Goal: Information Seeking & Learning: Learn about a topic

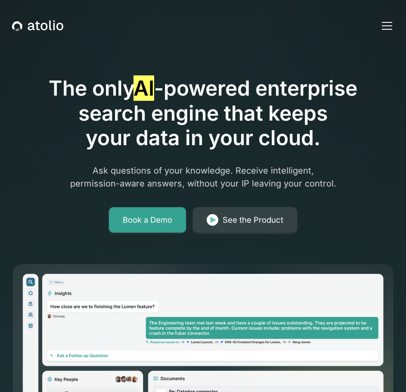
click at [65, 226] on div "Book a Demo See the Product" at bounding box center [202, 220] width 381 height 26
click at [385, 23] on div "menu" at bounding box center [387, 25] width 21 height 21
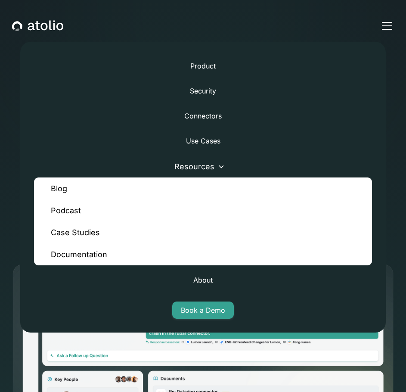
click at [62, 186] on link "Blog" at bounding box center [203, 188] width 338 height 22
click at [151, 103] on div "Product Security Connectors Use Cases Resources Blog Podcast Case Studies Docum…" at bounding box center [202, 187] width 365 height 291
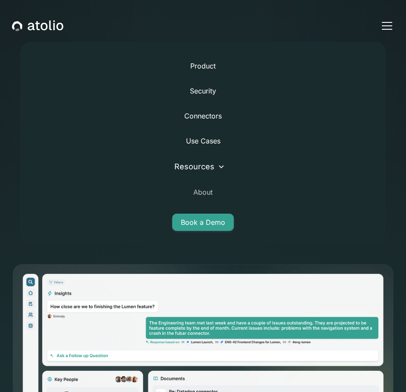
click at [206, 194] on link "About" at bounding box center [202, 192] width 19 height 21
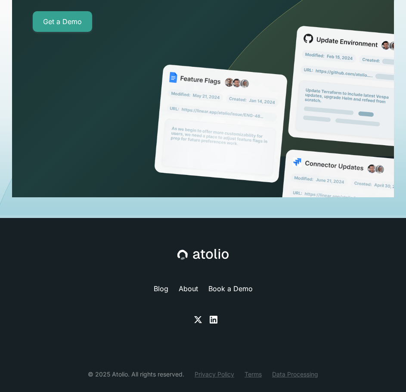
scroll to position [3623, 0]
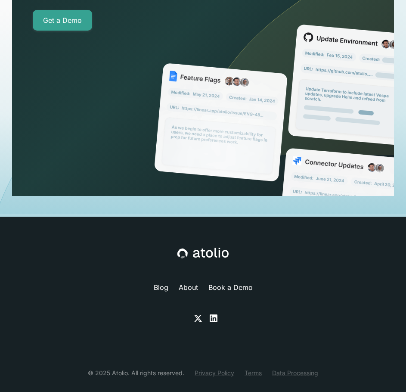
click at [200, 313] on icon at bounding box center [198, 318] width 10 height 10
click at [214, 313] on icon at bounding box center [213, 318] width 10 height 10
click at [214, 368] on link "Privacy Policy" at bounding box center [215, 372] width 40 height 9
click at [252, 368] on link "Terms" at bounding box center [253, 372] width 17 height 9
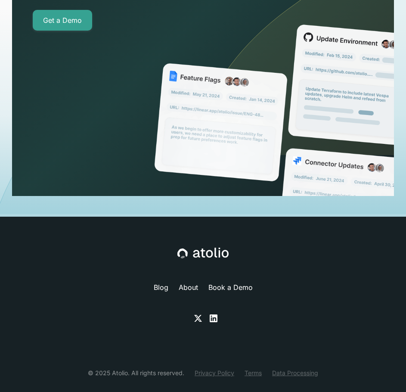
click at [306, 368] on link "Data Processing" at bounding box center [295, 372] width 46 height 9
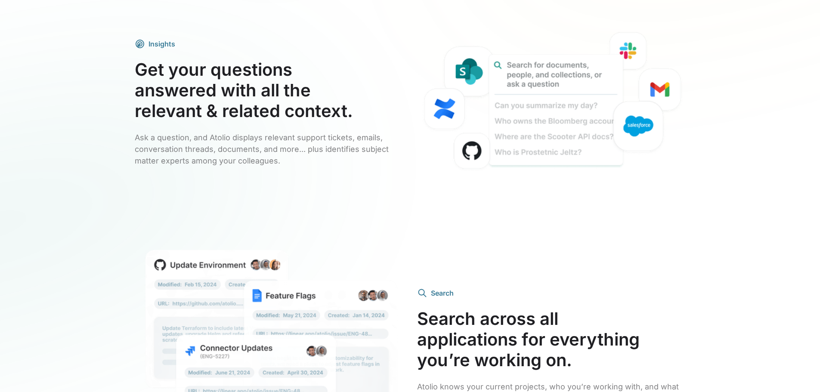
scroll to position [1482, 0]
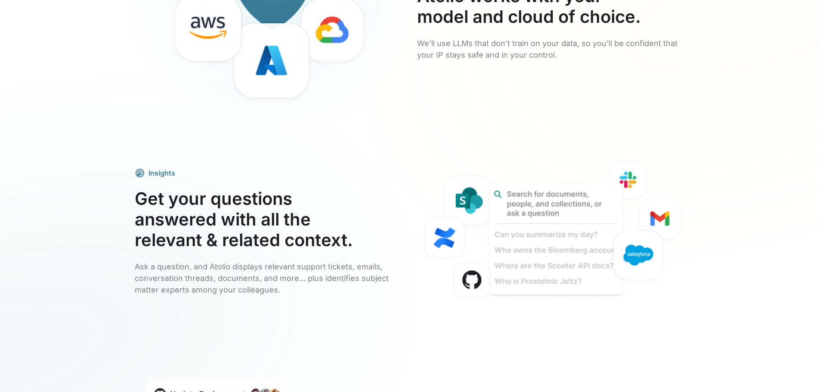
click at [46, 277] on div "Atolio brings you company-wide answers, while your enterprise keeps control of …" at bounding box center [410, 207] width 820 height 870
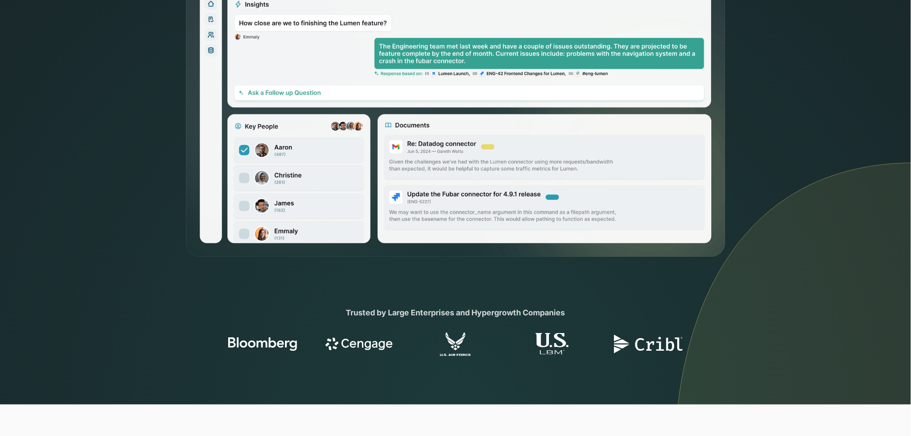
scroll to position [478, 0]
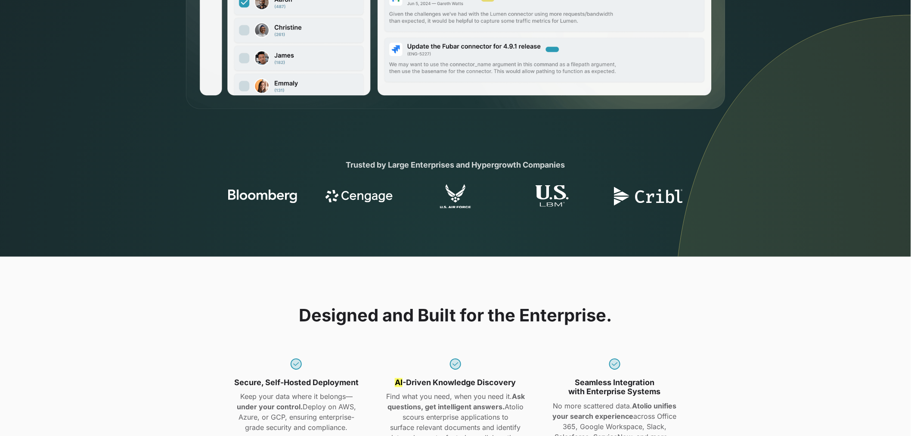
click at [406, 299] on div "Designed and Built for the Enterprise. Secure, Self-Hosted Deployment Keep your…" at bounding box center [455, 388] width 911 height 262
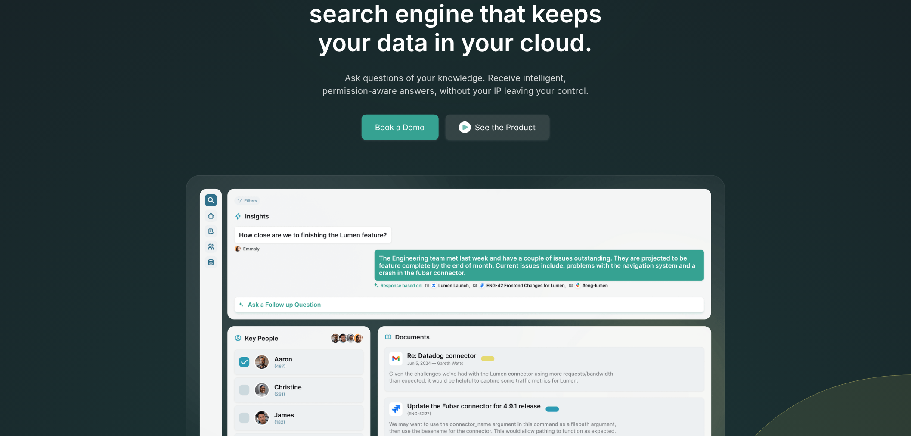
scroll to position [0, 0]
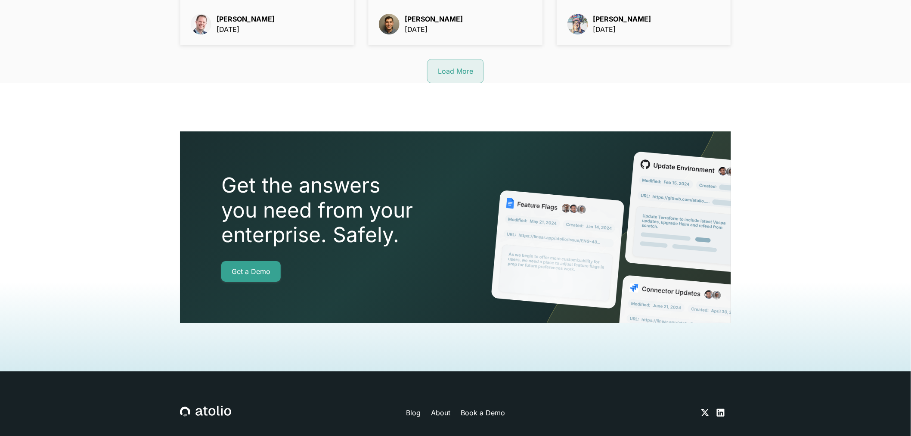
scroll to position [1195, 0]
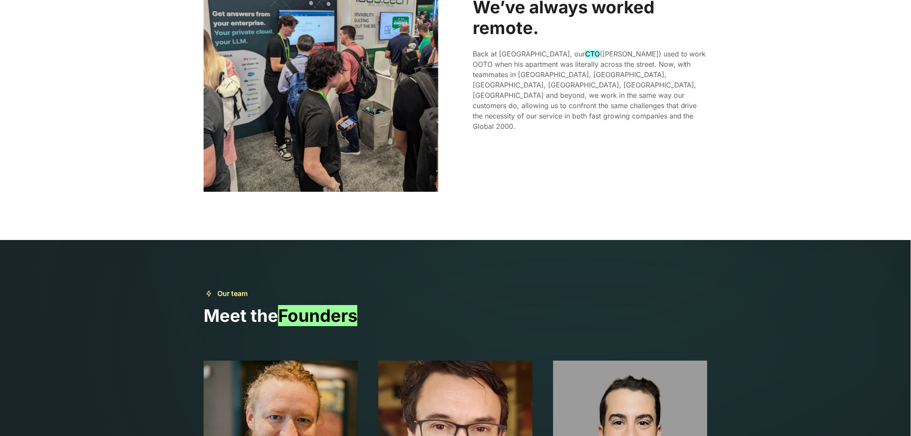
scroll to position [1313, 0]
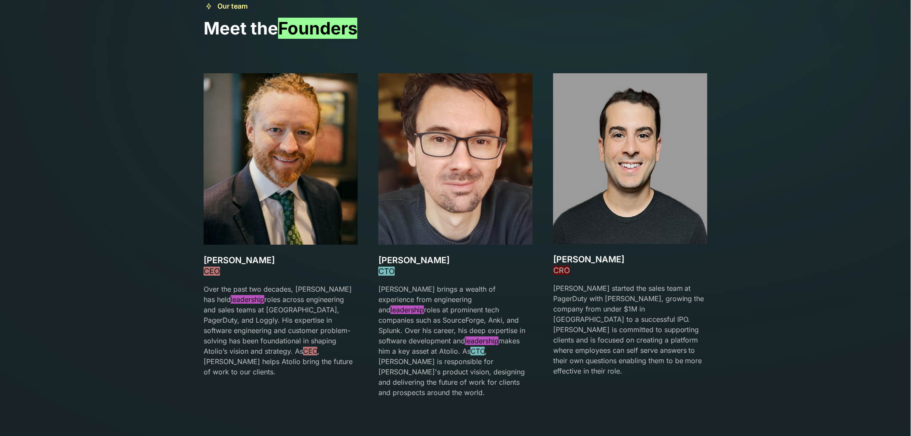
click at [406, 148] on section "Our team Meet the Founders [PERSON_NAME] CEO Over the past two decades, [PERSON…" at bounding box center [455, 204] width 911 height 503
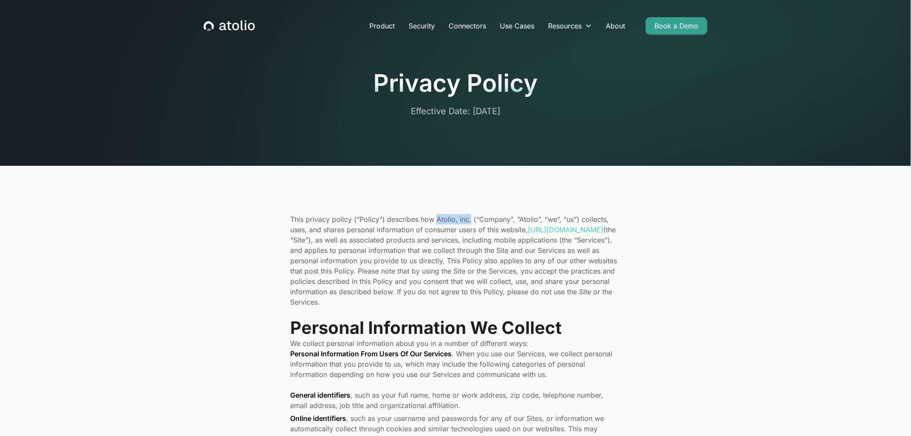
drag, startPoint x: 470, startPoint y: 220, endPoint x: 435, endPoint y: 218, distance: 34.5
click at [406, 218] on p "This privacy policy (“Policy”) describes how Atolio, Inc. (“Company”, “Atolio”,…" at bounding box center [455, 260] width 331 height 93
copy p "Atolio, Inc."
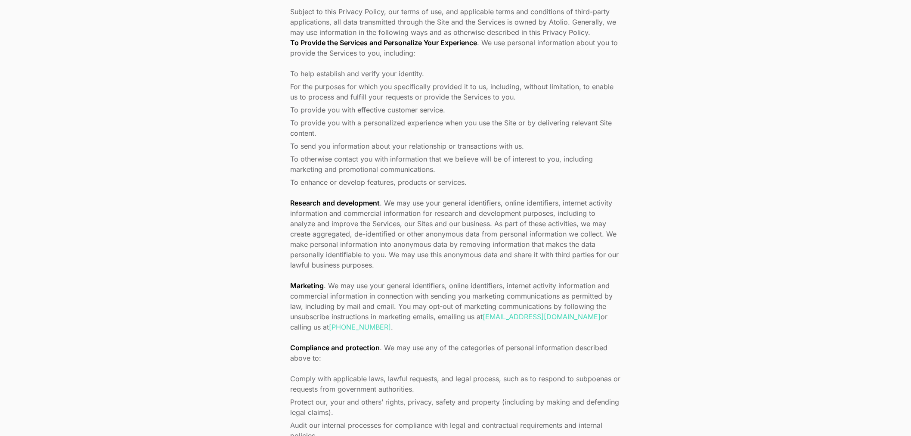
scroll to position [1578, 0]
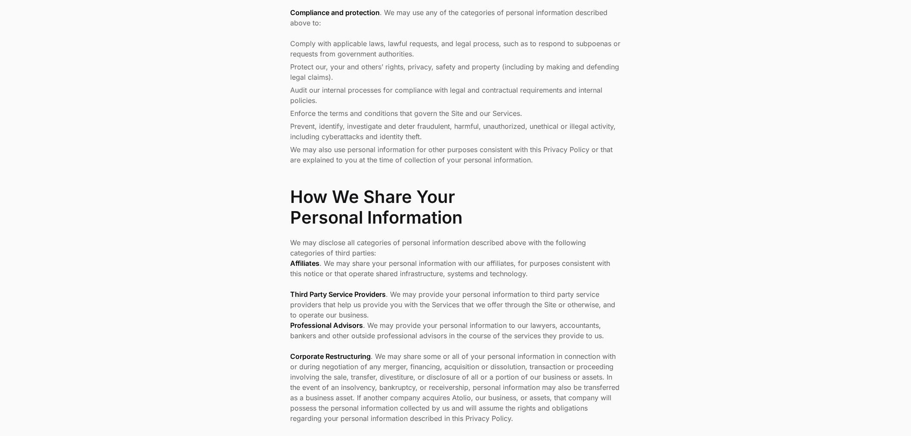
click at [282, 307] on div "This privacy policy (“Policy”) describes how Atolio, Inc. (“Company”, “Atolio”,…" at bounding box center [455, 60] width 524 height 2849
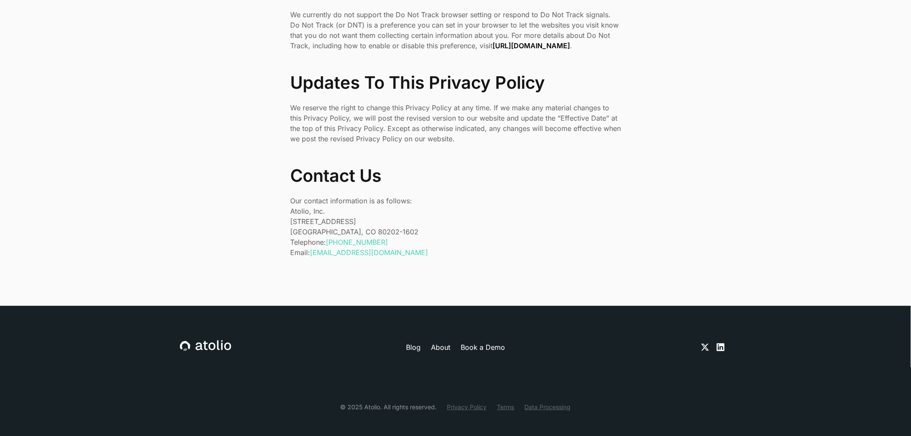
click at [406, 214] on p "Atolio, Inc. 1550 Larimer St #436 Denver, CO 80202-1602" at bounding box center [455, 221] width 331 height 31
click at [406, 211] on p "Atolio, Inc. 1550 Larimer St #436 Denver, CO 80202-1602" at bounding box center [455, 221] width 331 height 31
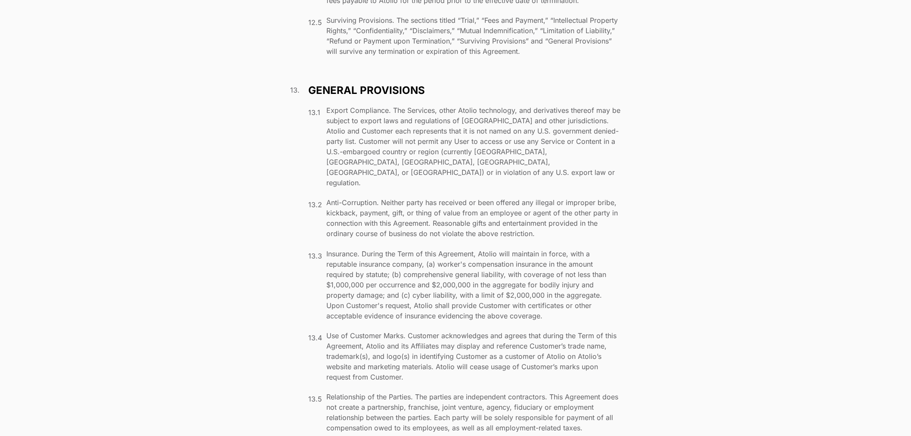
scroll to position [6361, 0]
